Goal: Task Accomplishment & Management: Use online tool/utility

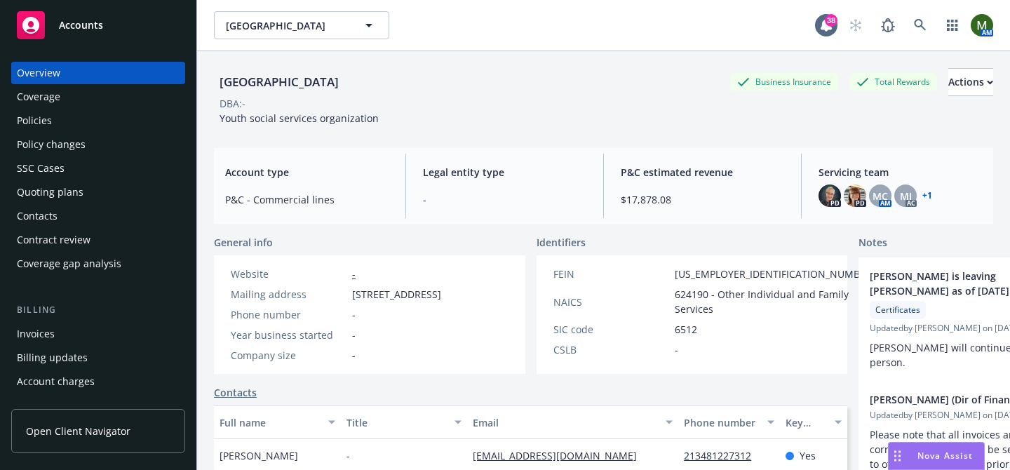
click at [82, 331] on div "Invoices" at bounding box center [98, 334] width 163 height 22
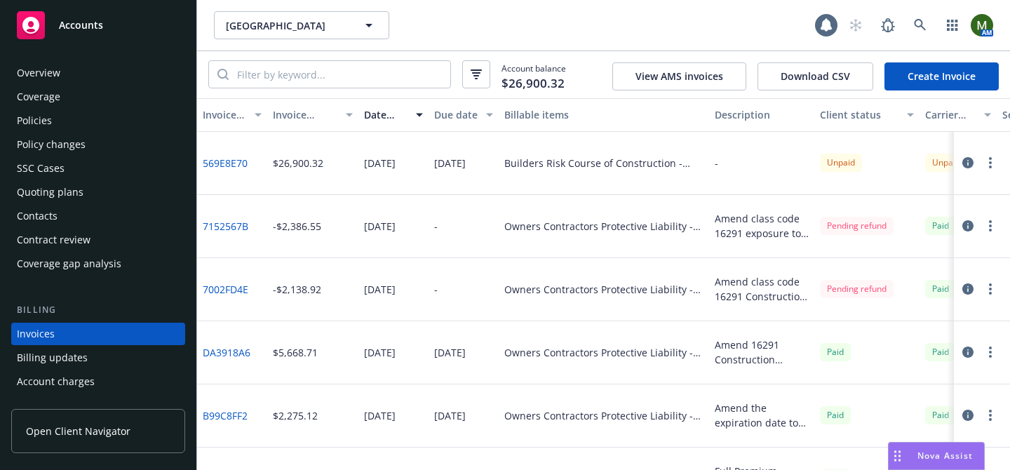
scroll to position [76, 0]
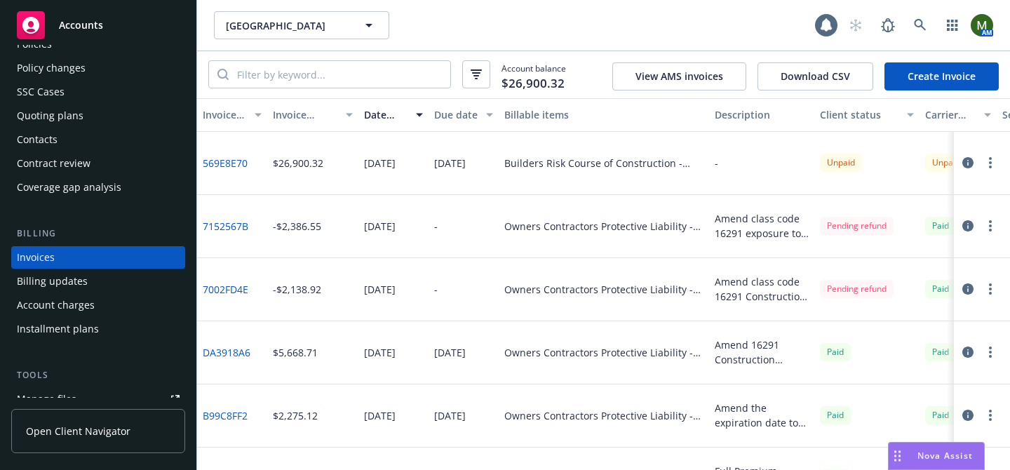
click at [230, 165] on link "569E8E70" at bounding box center [225, 163] width 45 height 15
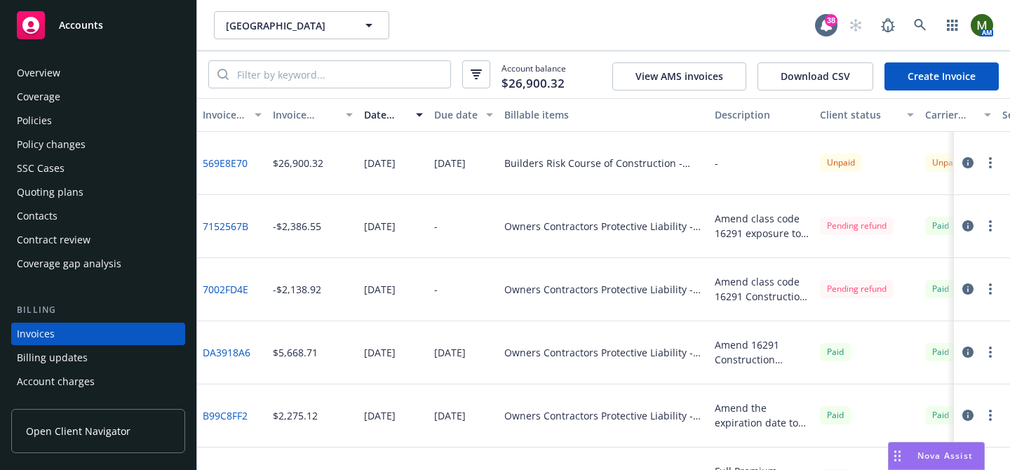
click at [55, 119] on div "Policies" at bounding box center [98, 120] width 163 height 22
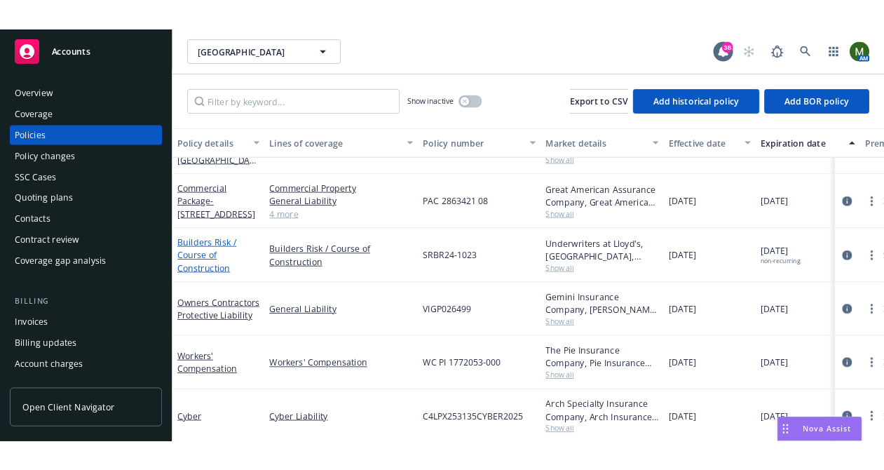
scroll to position [106, 0]
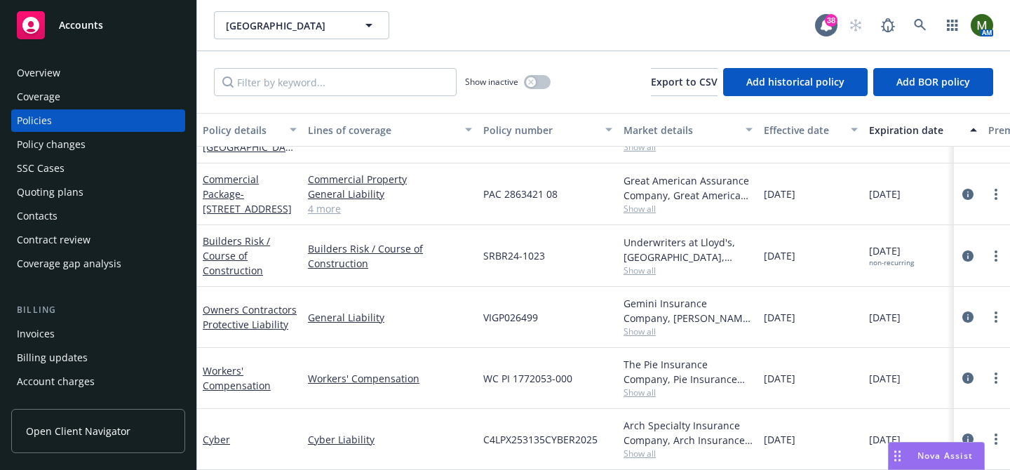
click at [237, 231] on div "Builders Risk / Course of Construction" at bounding box center [249, 256] width 105 height 62
click at [237, 239] on link "Builders Risk / Course of Construction" at bounding box center [236, 255] width 67 height 43
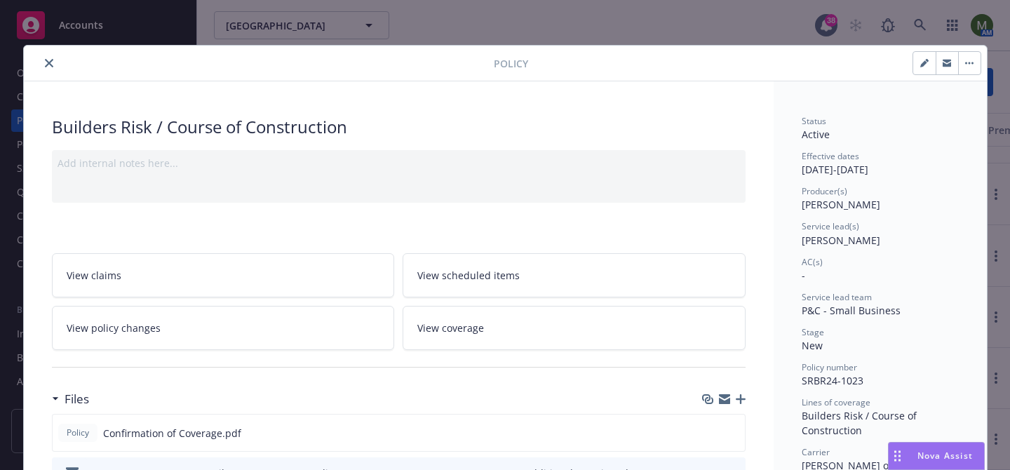
click at [724, 400] on icon "button" at bounding box center [724, 398] width 11 height 11
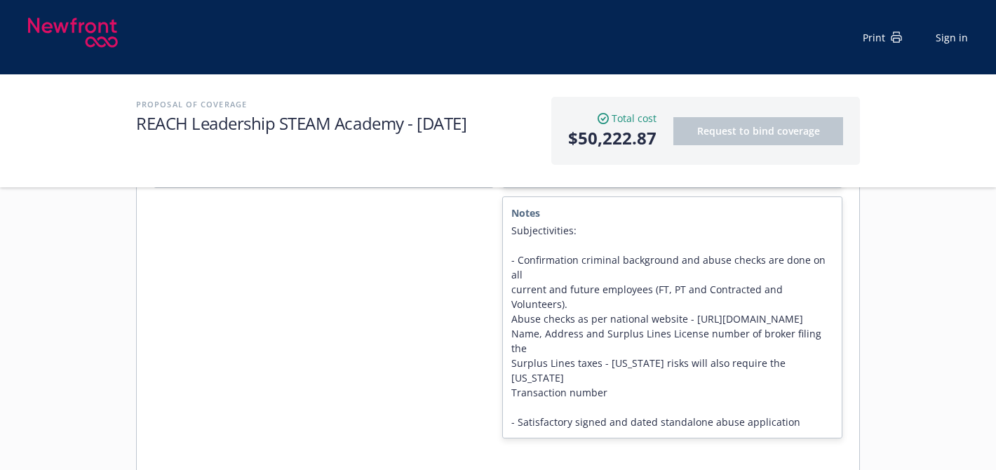
scroll to position [534, 0]
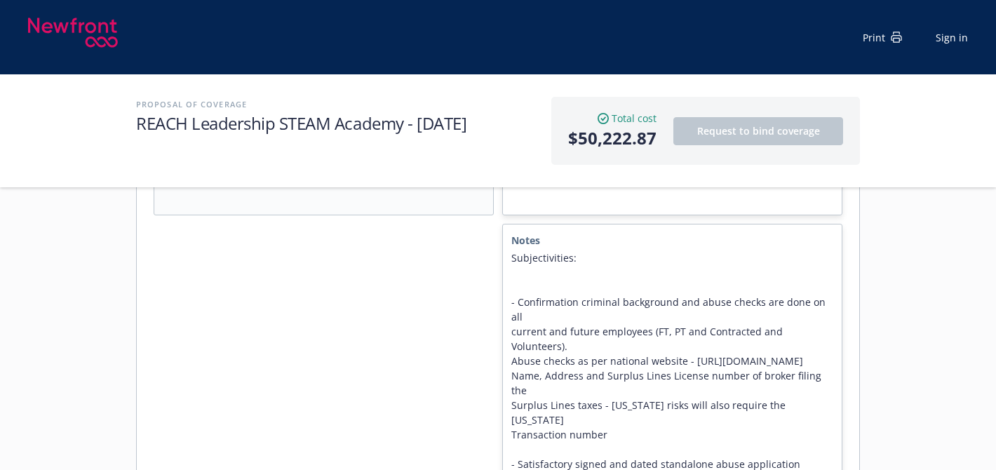
scroll to position [511, 0]
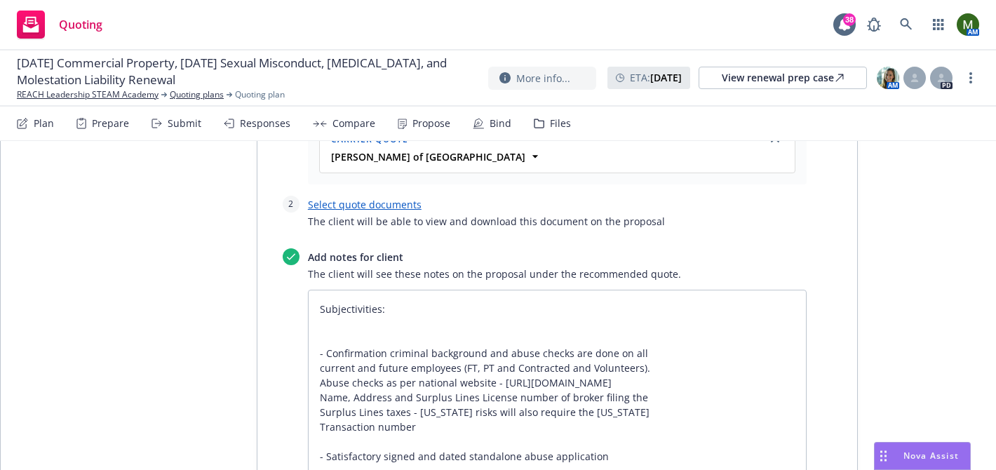
scroll to position [647, 0]
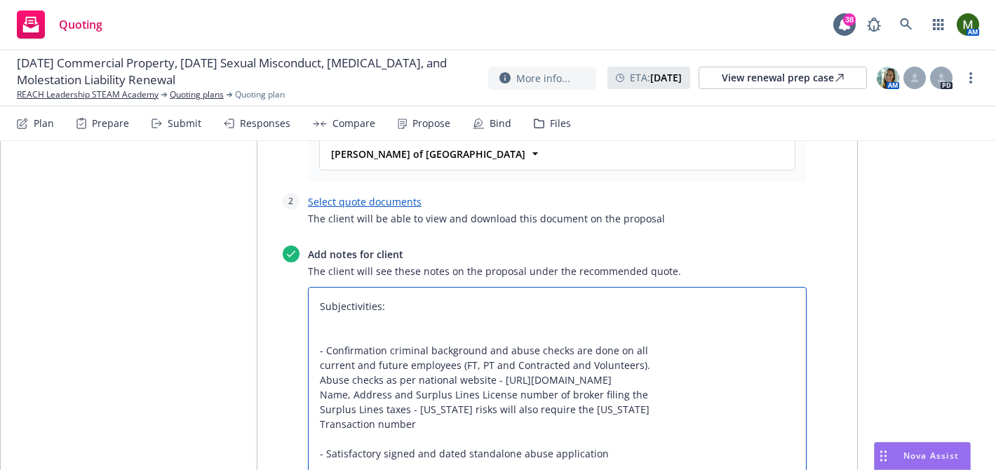
click at [372, 287] on textarea "Subjectivities: - Confirmation criminal background and abuse checks are done on…" at bounding box center [557, 380] width 499 height 186
type textarea "x"
type textarea "Subjectivities: - - Confirmation criminal background and abuse checks are done …"
type textarea "x"
type textarea "Subjectivities: - - Confirmation criminal background and abuse checks are done …"
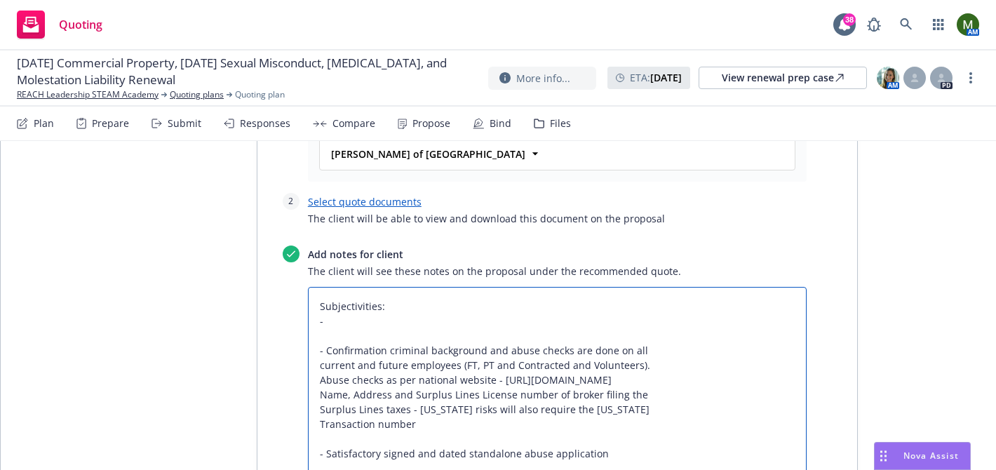
type textarea "x"
type textarea "Subjectivities: - si - Confirmation criminal background and abuse checks are do…"
type textarea "x"
type textarea "Subjectivities: - sig - Confirmation criminal background and abuse checks are d…"
type textarea "x"
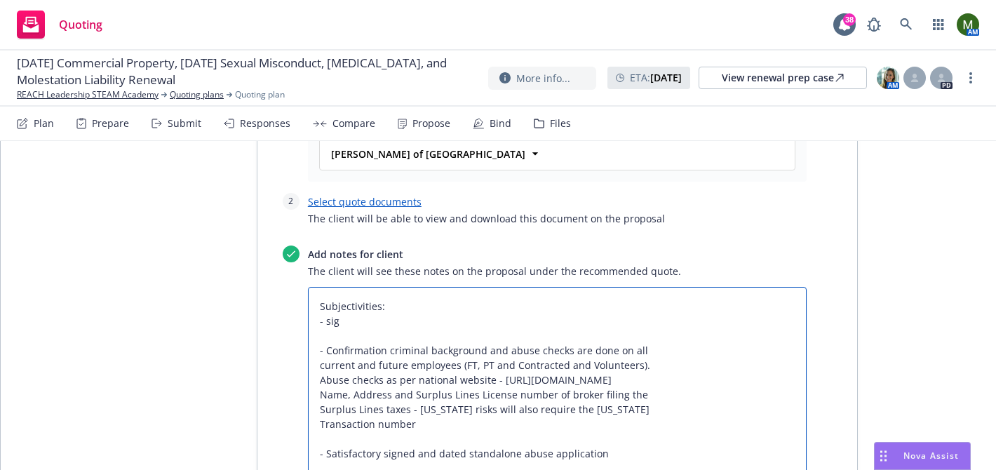
type textarea "Subjectivities: - si - Confirmation criminal background and abuse checks are do…"
type textarea "x"
type textarea "Subjectivities: - s - Confirmation criminal background and abuse checks are don…"
type textarea "x"
type textarea "Subjectivities: - - Confirmation criminal background and abuse checks are done …"
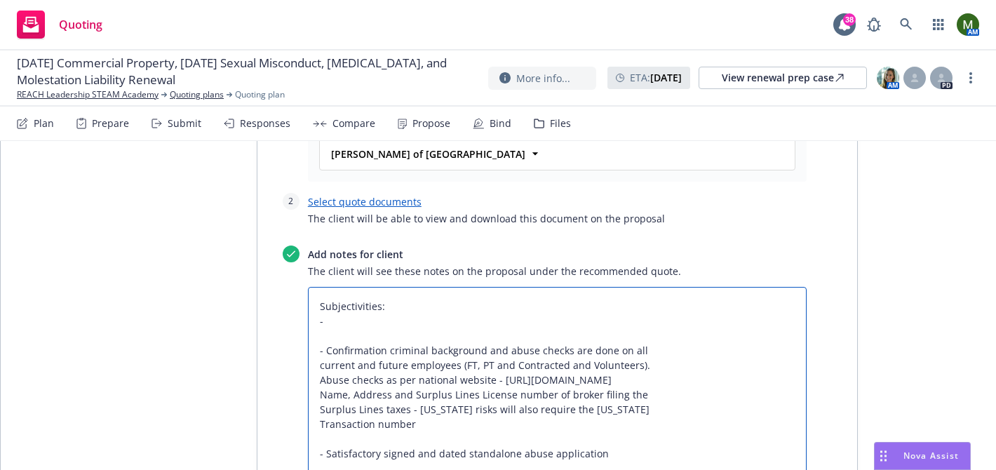
type textarea "x"
type textarea "Subjectivities: - Si - Confirmation criminal background and abuse checks are do…"
type textarea "x"
type textarea "Subjectivities: - Sig - Confirmation criminal background and abuse checks are d…"
type textarea "x"
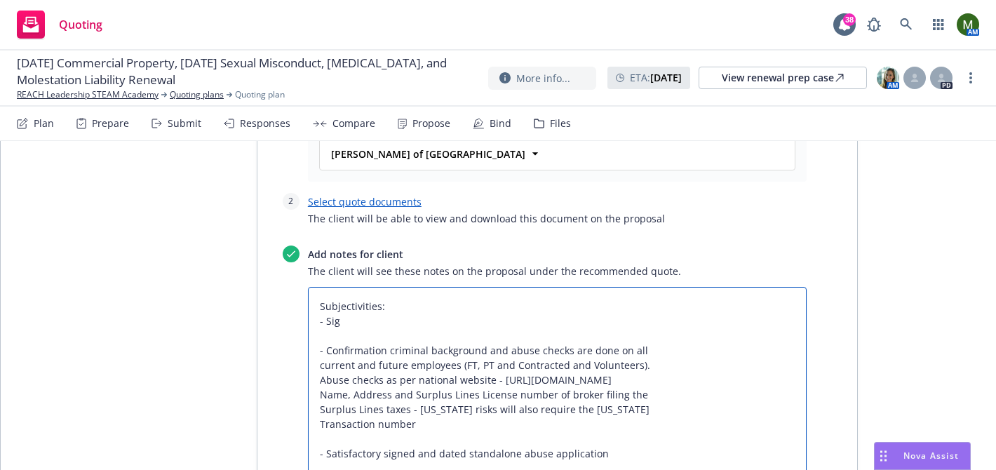
type textarea "Subjectivities: - Sign - Confirmation criminal background and abuse checks are …"
type textarea "x"
type textarea "Subjectivities: - Sign - Confirmation criminal background and abuse checks are …"
type textarea "x"
type textarea "Subjectivities: - Sign n - Confirmation criminal background and abuse checks ar…"
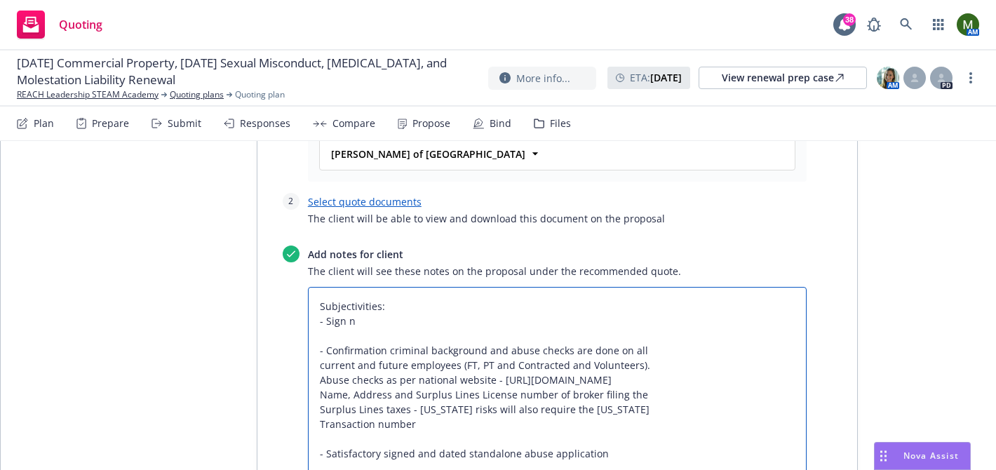
type textarea "x"
type textarea "Subjectivities: - Sign no - Confirmation criminal background and abuse checks a…"
type textarea "x"
type textarea "Subjectivities: - Sign no - Confirmation criminal background and abuse checks a…"
type textarea "x"
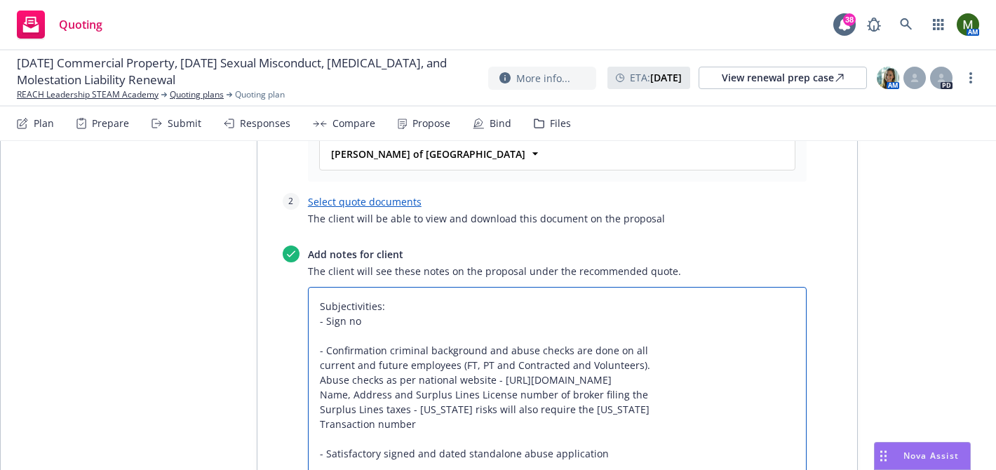
type textarea "Subjectivities: - Sign no k - Confirmation criminal background and abuse checks…"
type textarea "x"
type textarea "Subjectivities: - Sign no kn - Confirmation criminal background and abuse check…"
type textarea "x"
type textarea "Subjectivities: - Sign no kno - Confirmation criminal background and abuse chec…"
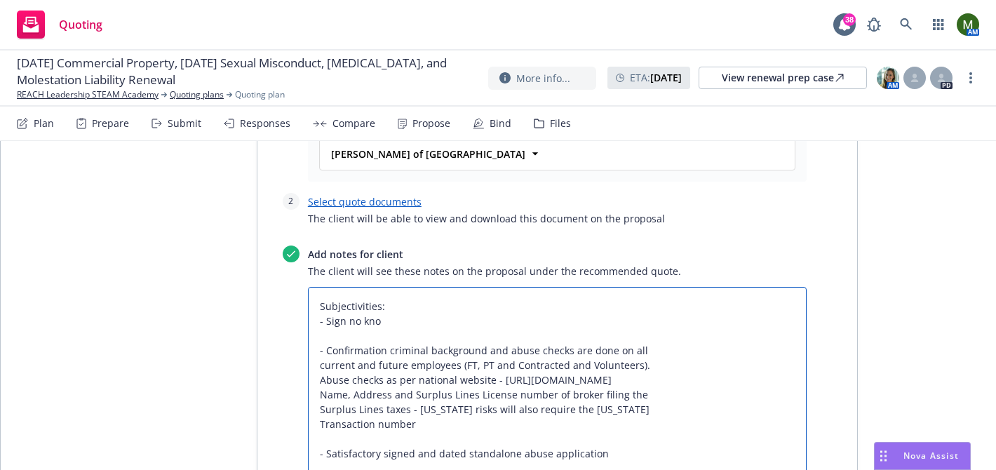
type textarea "x"
type textarea "Subjectivities: - Sign no know - Confirmation criminal background and abuse che…"
type textarea "x"
type textarea "Subjectivities: - Sign no known - Confirmation criminal background and abuse ch…"
type textarea "x"
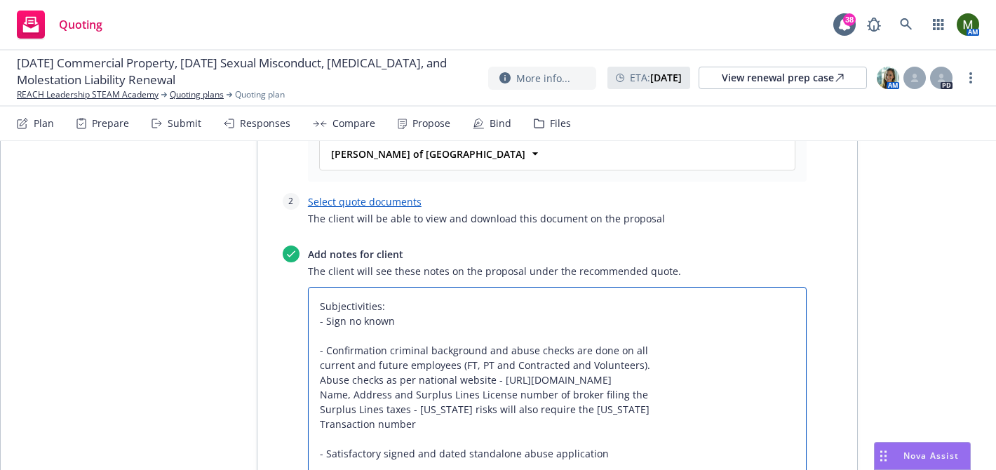
type textarea "Subjectivities: - Sign no known - Confirmation criminal background and abuse ch…"
type textarea "x"
type textarea "Subjectivities: - Sign no known l - Confirmation criminal background and abuse …"
type textarea "x"
type textarea "Subjectivities: - Sign no known lo - Confirmation criminal background and abuse…"
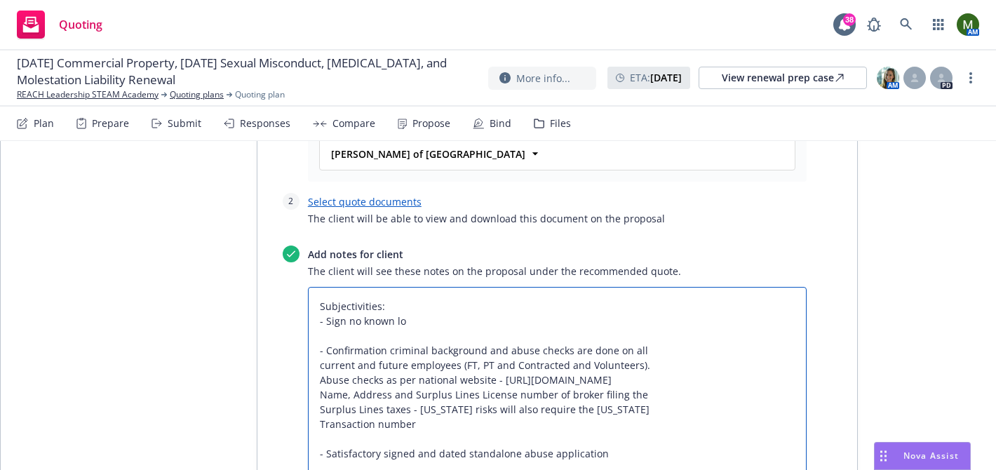
type textarea "x"
type textarea "Subjectivities: - Sign no known los - Confirmation criminal background and abus…"
type textarea "x"
type textarea "Subjectivities: - Sign no known loss - Confirmation criminal background and abu…"
type textarea "x"
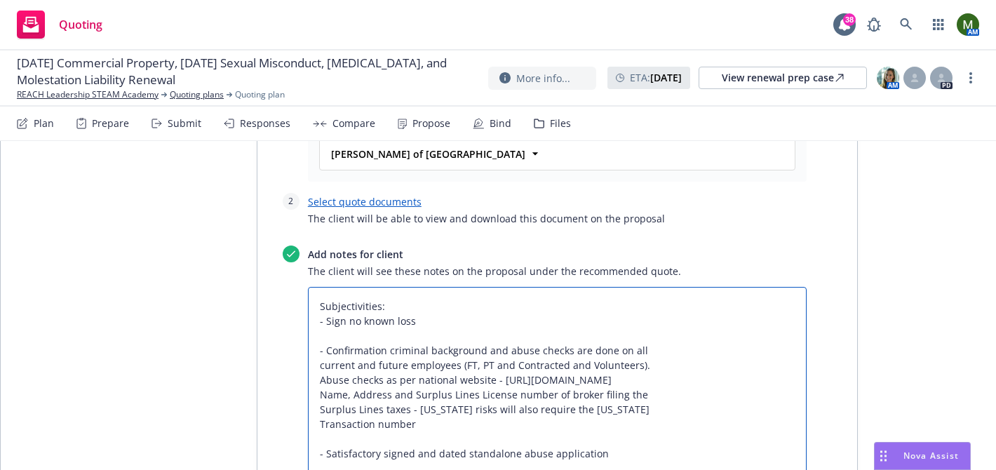
type textarea "Subjectivities: - Sign no known loss - Confirmation criminal background and abu…"
type textarea "x"
type textarea "Subjectivities: - Sign no known loss l - Confirmation criminal background and a…"
type textarea "x"
type textarea "Subjectivities: - Sign no known loss le - Confirmation criminal background and …"
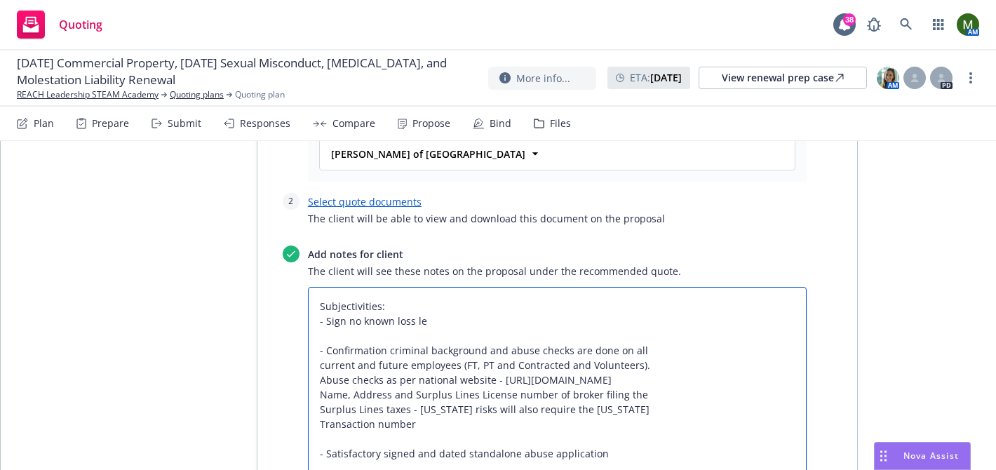
type textarea "x"
type textarea "Subjectivities: - Sign no known loss let - Confirmation criminal background and…"
type textarea "x"
type textarea "Subjectivities: - Sign no known loss lette - Confirmation criminal background a…"
type textarea "x"
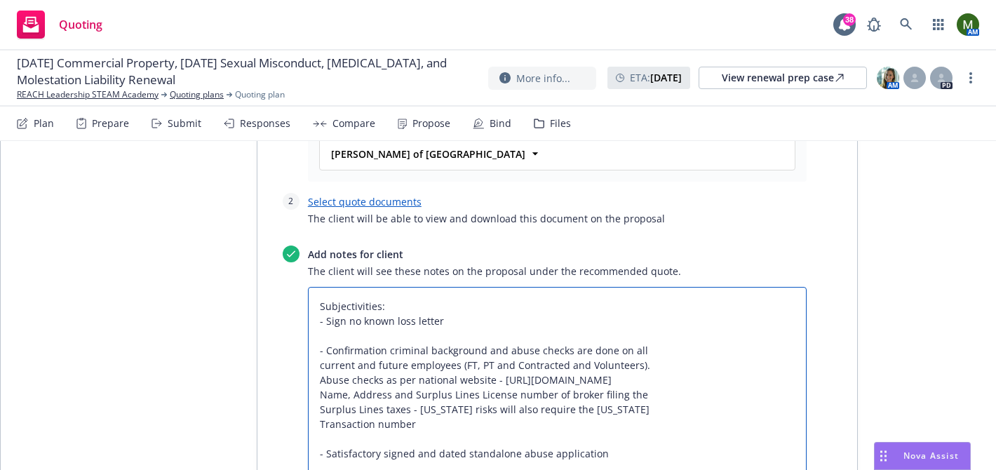
type textarea "Subjectivities: - Sign no known loss letter - Confirmation criminal background …"
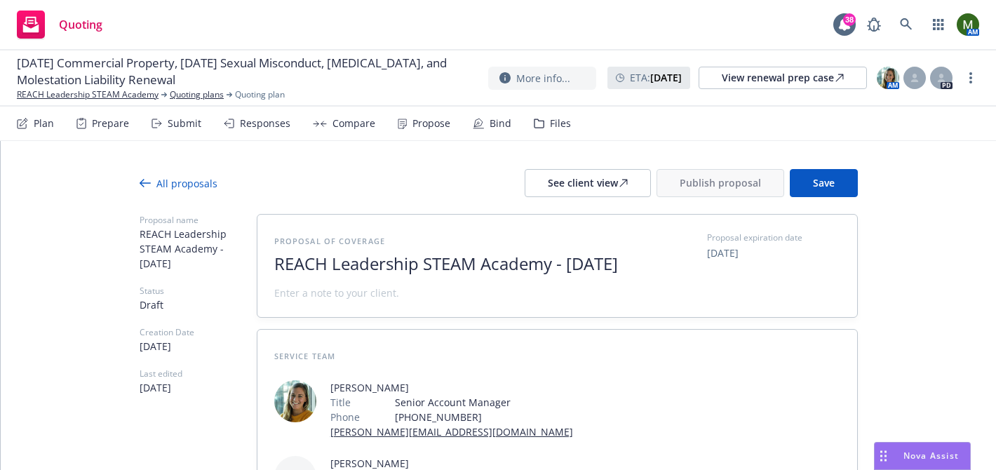
click at [839, 197] on div at bounding box center [499, 205] width 718 height 17
click at [837, 183] on button "Save" at bounding box center [824, 183] width 68 height 28
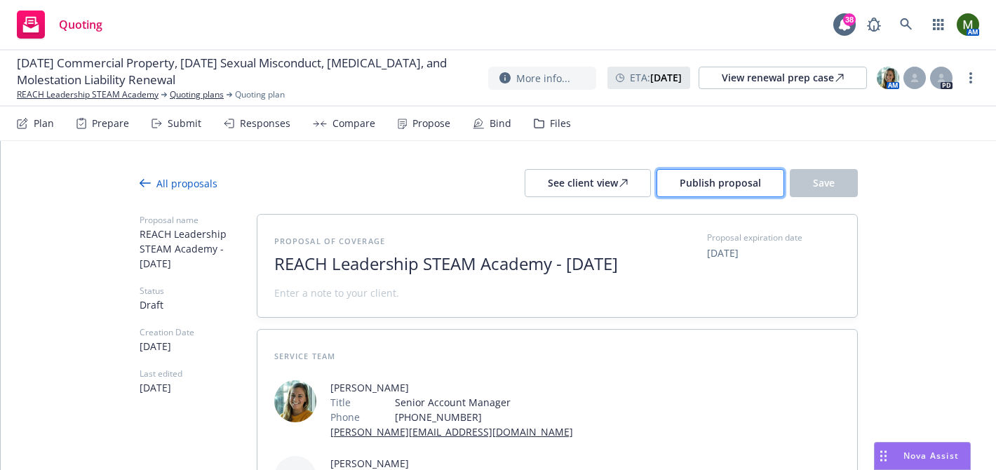
click at [687, 183] on span "Publish proposal" at bounding box center [720, 182] width 81 height 13
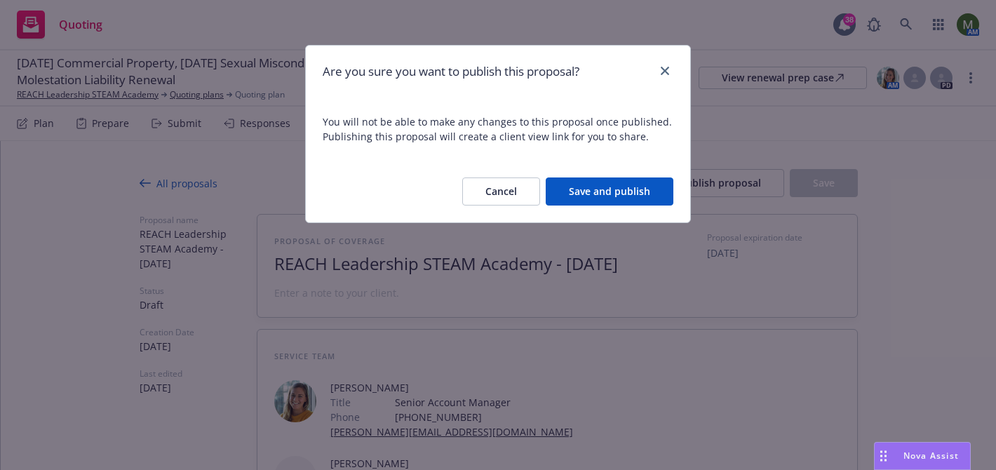
click at [634, 189] on button "Save and publish" at bounding box center [610, 191] width 128 height 28
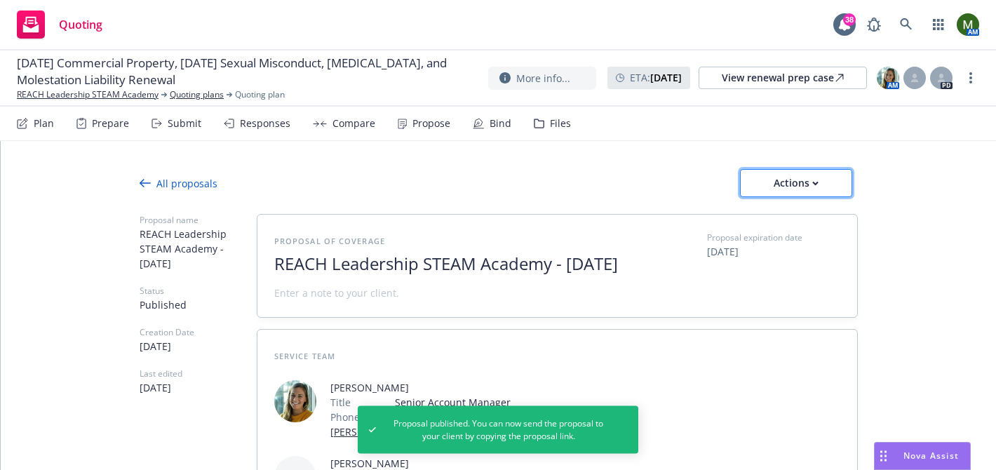
click at [805, 193] on div "Actions" at bounding box center [796, 183] width 66 height 27
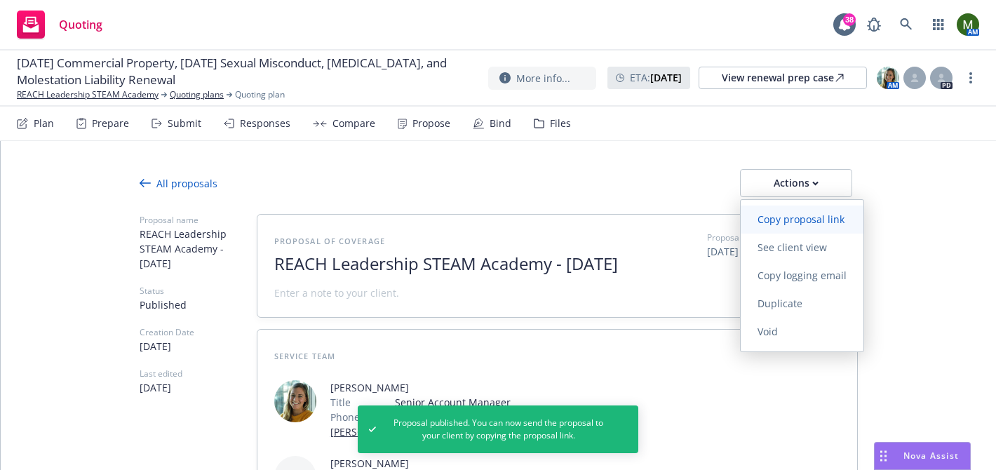
click at [798, 227] on link "Copy proposal link" at bounding box center [802, 219] width 123 height 28
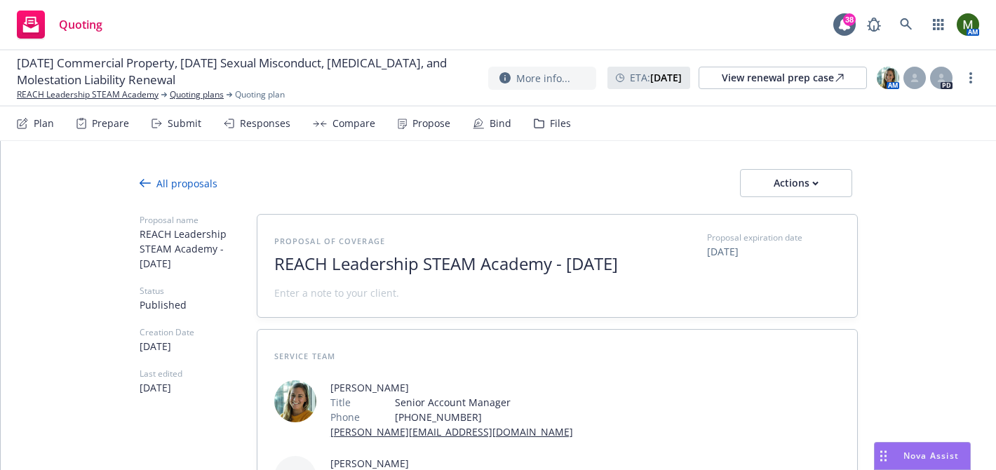
drag, startPoint x: 193, startPoint y: 64, endPoint x: 255, endPoint y: 81, distance: 64.0
click at [255, 81] on span "[DATE] Commercial Property, [DATE] Sexual Misconduct, [MEDICAL_DATA], and Moles…" at bounding box center [247, 72] width 460 height 34
copy span "[DATE] Sexual Misconduct, [MEDICAL_DATA], and Molestation Liability Renewal"
drag, startPoint x: 156, startPoint y: 97, endPoint x: 16, endPoint y: 96, distance: 140.3
click at [16, 96] on div "[DATE] Commercial Property, [DATE] Sexual Misconduct, [MEDICAL_DATA], and Moles…" at bounding box center [498, 78] width 996 height 56
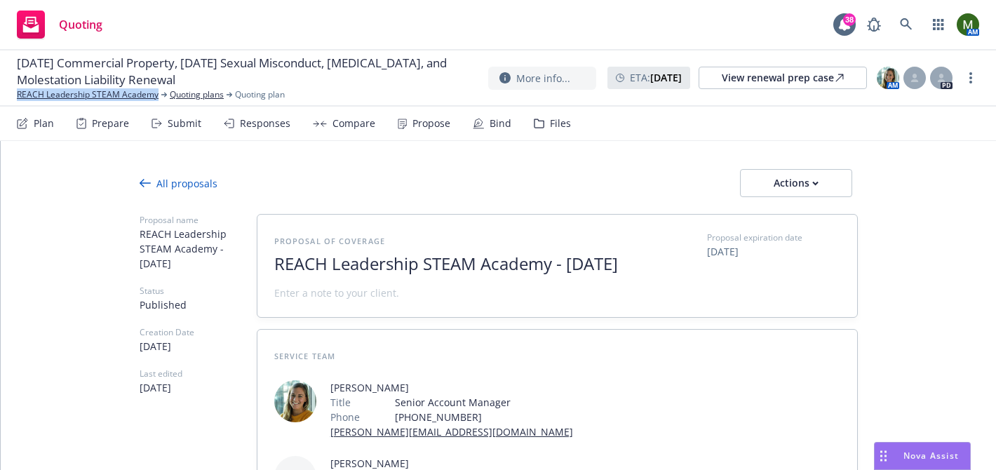
copy link "REACH Leadership STEAM Academy"
click at [764, 181] on div "Actions" at bounding box center [796, 183] width 66 height 27
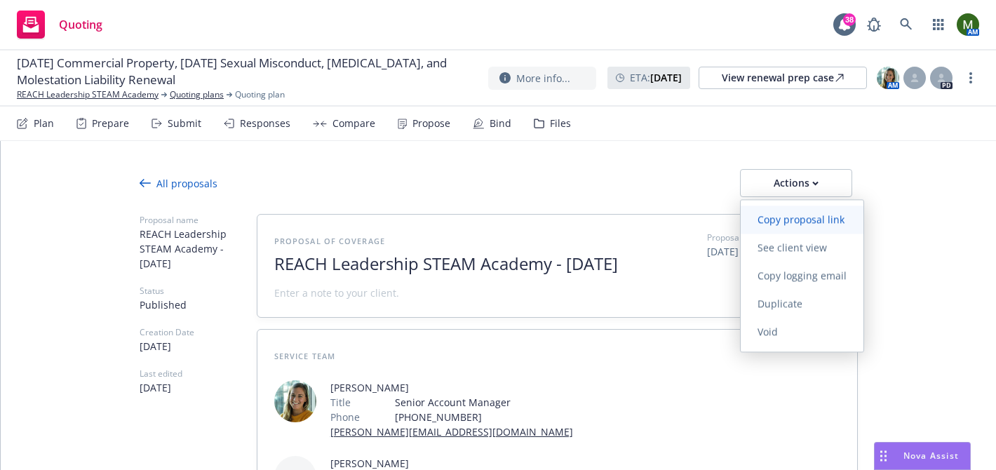
click at [766, 214] on span "Copy proposal link" at bounding box center [801, 218] width 121 height 13
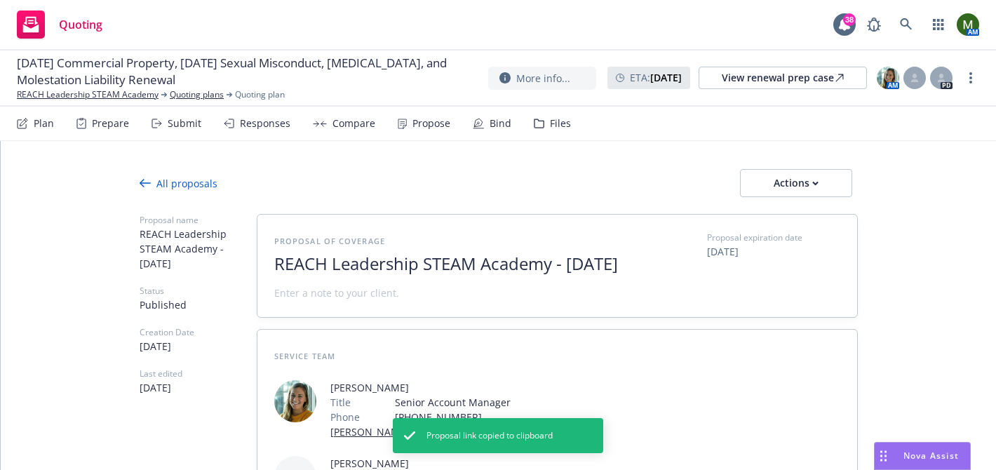
type textarea "x"
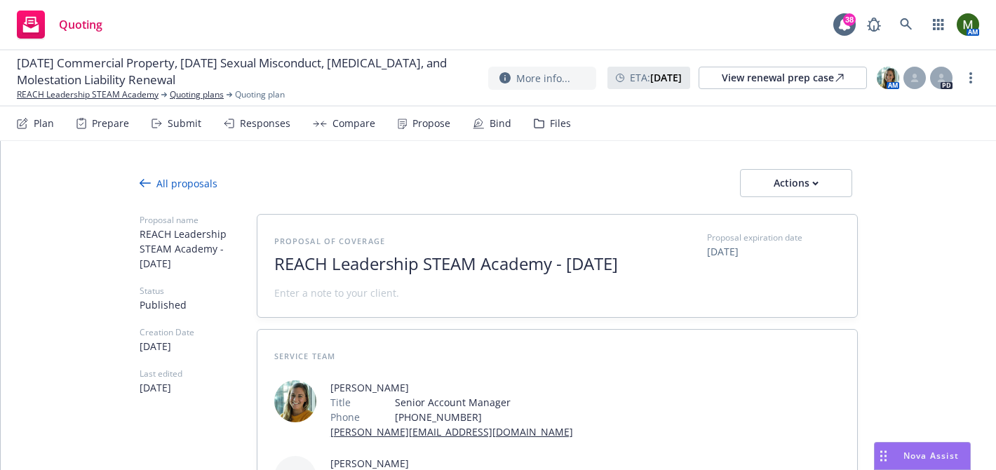
click at [536, 123] on icon at bounding box center [539, 124] width 11 height 10
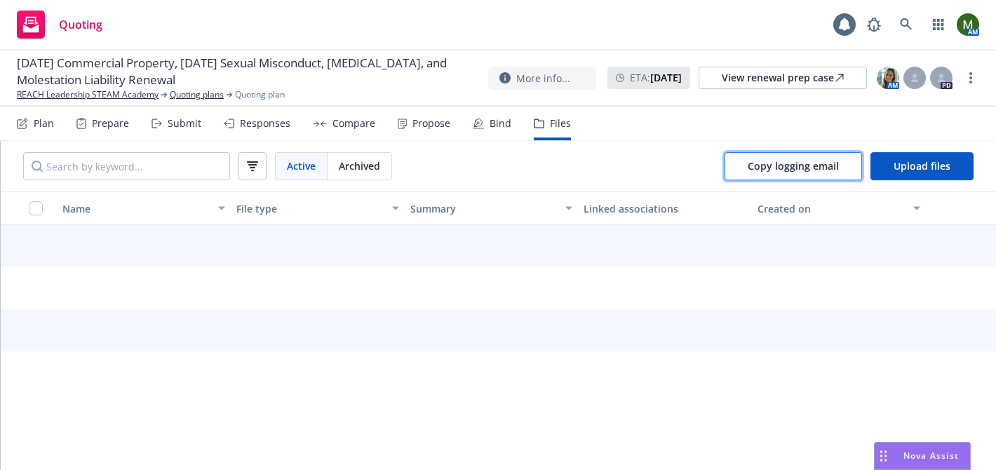
click at [743, 167] on button "Copy logging email" at bounding box center [792, 166] width 137 height 28
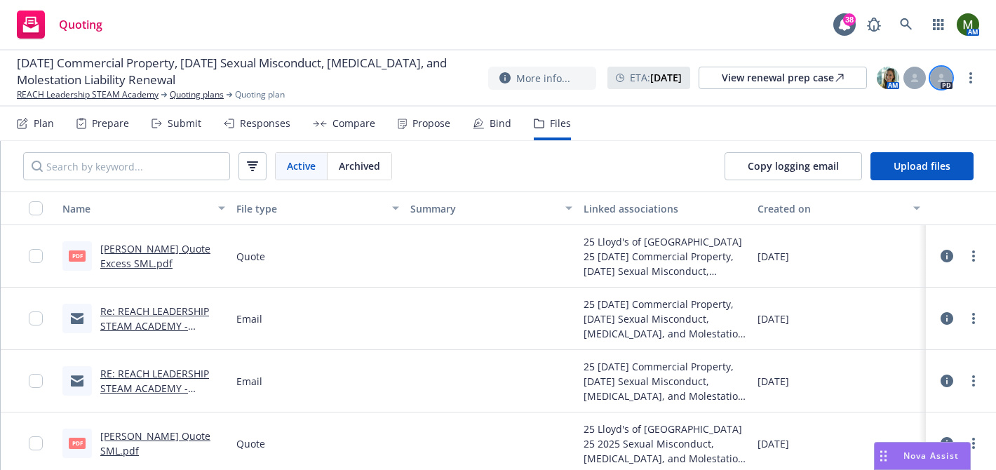
click at [940, 72] on div at bounding box center [941, 78] width 22 height 22
